Goal: Navigation & Orientation: Find specific page/section

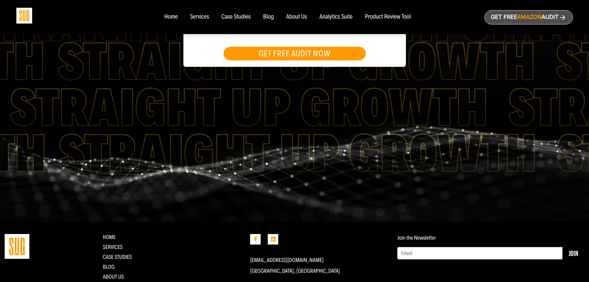
scroll to position [177, 0]
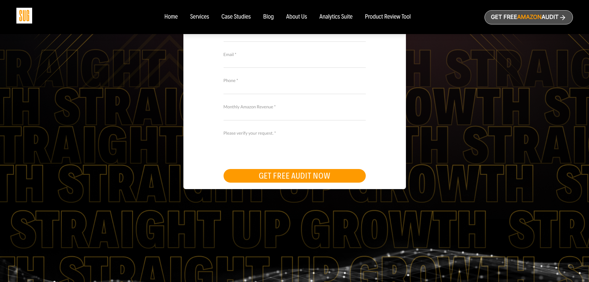
click at [385, 19] on div "Product Review Tool" at bounding box center [388, 17] width 46 height 7
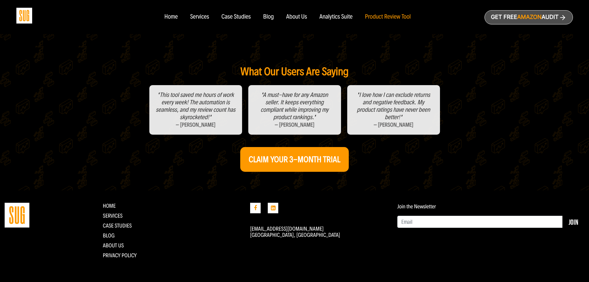
scroll to position [253, 0]
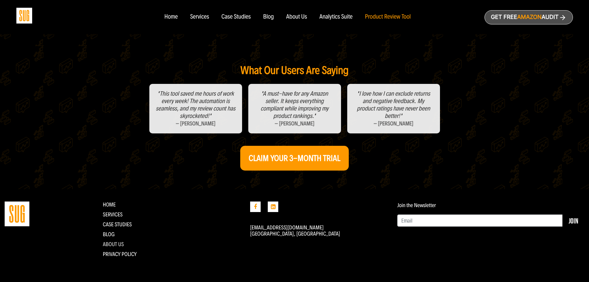
click at [111, 244] on link "About Us" at bounding box center [113, 244] width 21 height 7
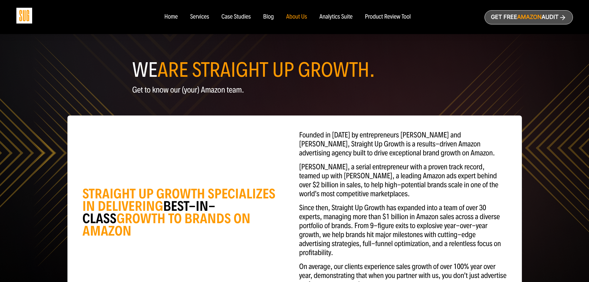
drag, startPoint x: 394, startPoint y: 18, endPoint x: 389, endPoint y: 17, distance: 5.0
click at [394, 18] on div "Product Review Tool" at bounding box center [388, 17] width 46 height 7
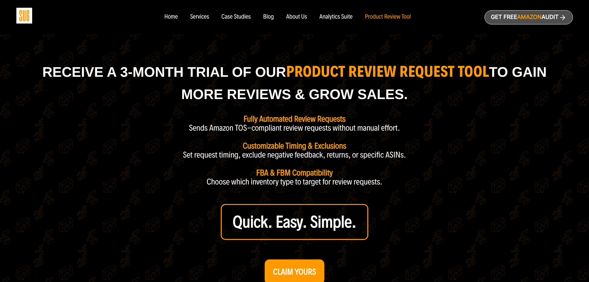
click at [33, 21] on div "Home Services Blog" at bounding box center [294, 17] width 557 height 34
click at [21, 15] on img at bounding box center [24, 16] width 16 height 16
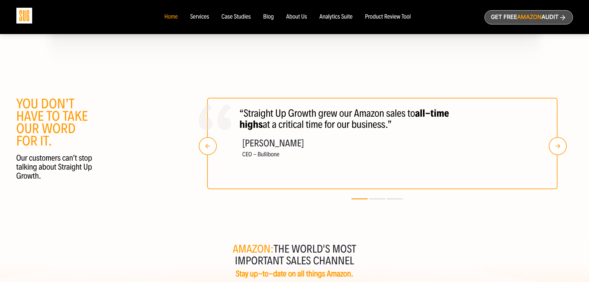
scroll to position [1085, 0]
